Goal: Task Accomplishment & Management: Manage account settings

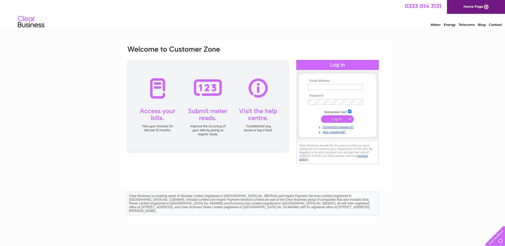
type input "accounts@wyllierecycling.co.uk"
click at [339, 120] on input "submit" at bounding box center [337, 118] width 33 height 7
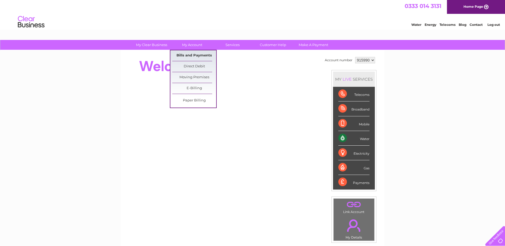
click at [189, 53] on link "Bills and Payments" at bounding box center [194, 55] width 44 height 11
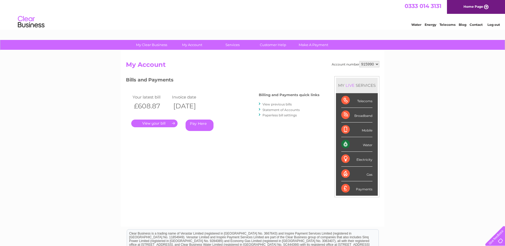
click at [170, 124] on link "." at bounding box center [154, 124] width 46 height 8
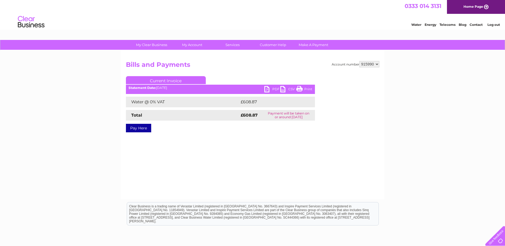
click at [267, 87] on link "PDF" at bounding box center [272, 90] width 16 height 8
click at [493, 25] on link "Log out" at bounding box center [493, 25] width 13 height 4
